Goal: Information Seeking & Learning: Learn about a topic

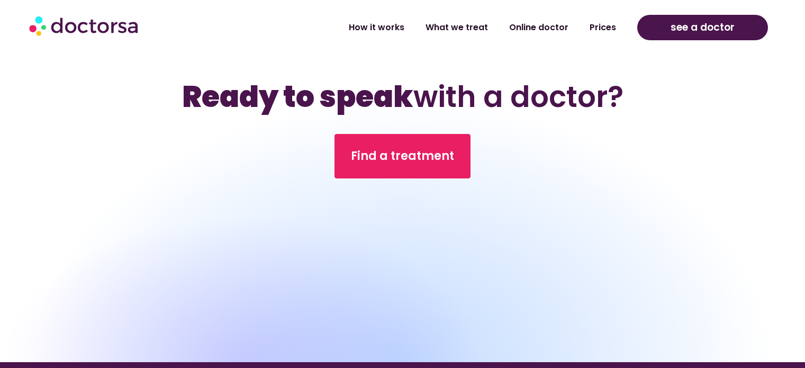
scroll to position [3229, 0]
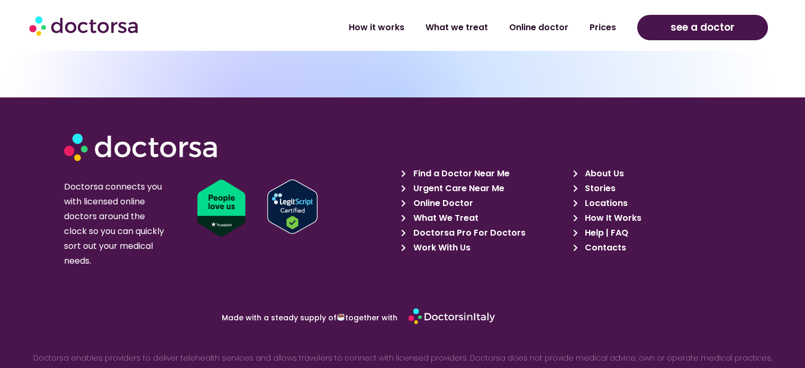
click at [529, 366] on link "relationship between Doctorsa and the medical providers" at bounding box center [507, 372] width 252 height 12
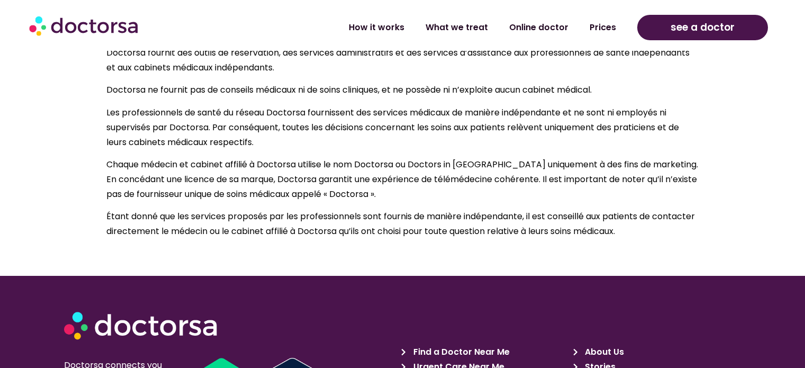
scroll to position [1178, 0]
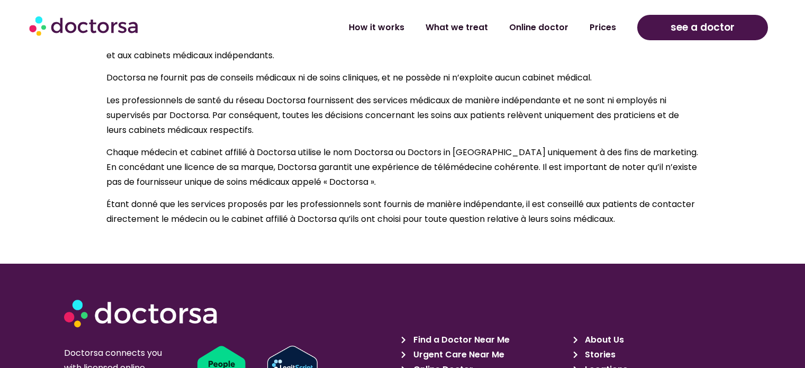
click at [597, 347] on span "Stories" at bounding box center [598, 354] width 33 height 15
